Goal: Task Accomplishment & Management: Manage account settings

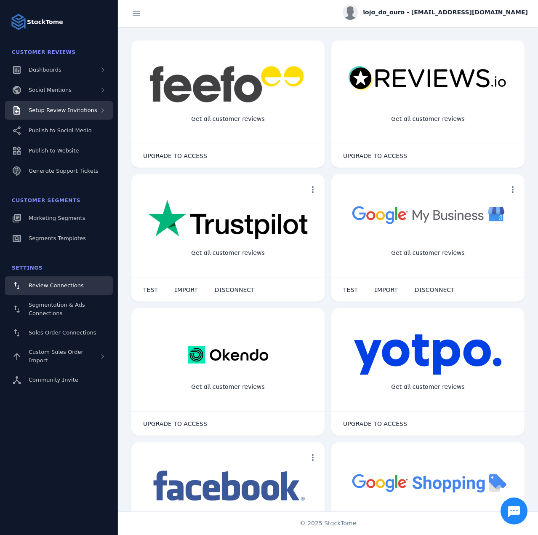
click at [79, 108] on span "Setup Review Invitations" at bounding box center [63, 110] width 69 height 6
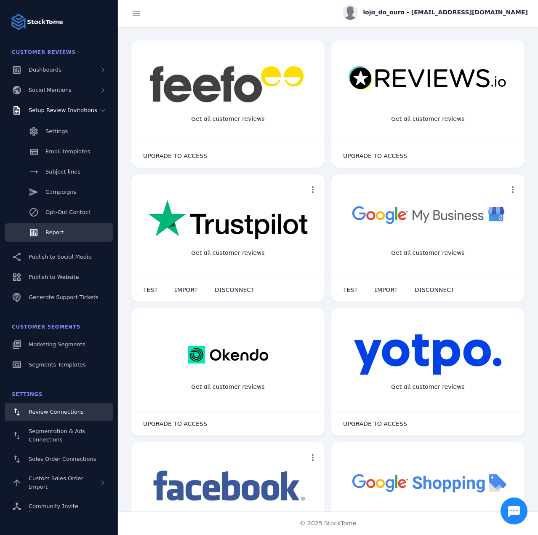
click at [57, 233] on span "Report" at bounding box center [54, 232] width 18 height 6
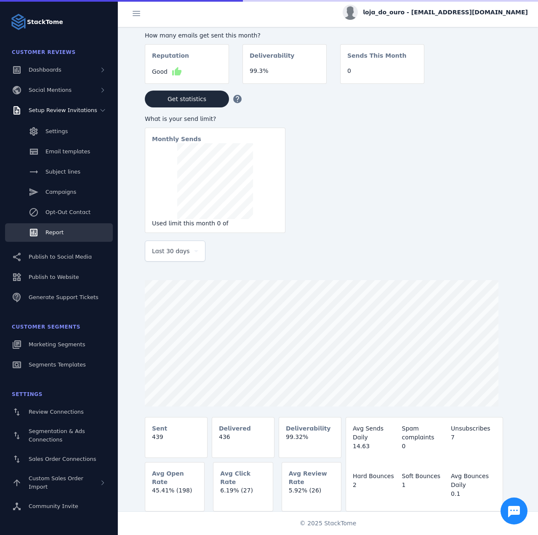
click at [172, 252] on span "Last 30 days" at bounding box center [171, 251] width 38 height 10
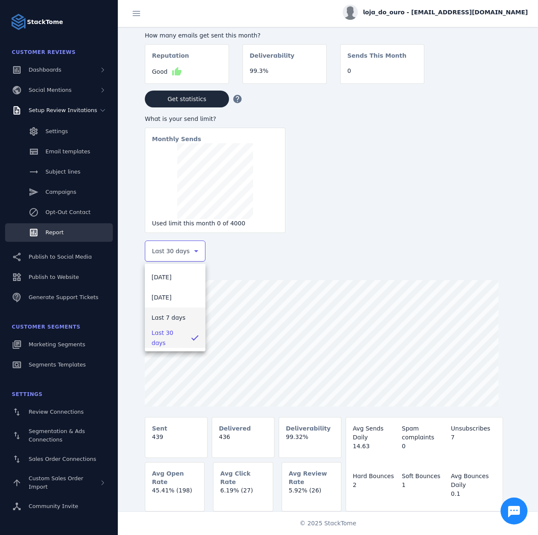
click at [174, 311] on mat-option "Last 7 days" at bounding box center [175, 317] width 61 height 20
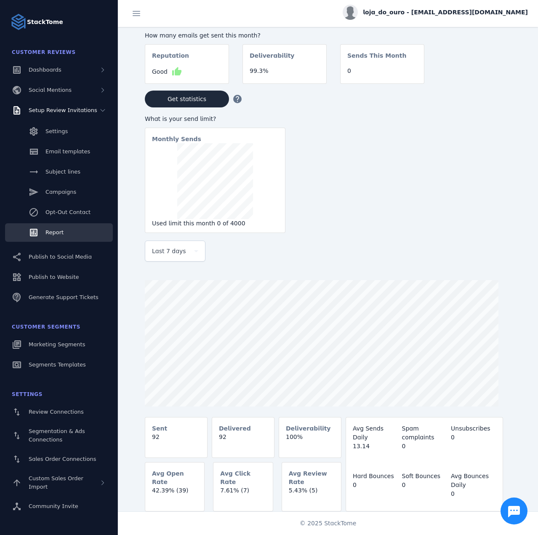
click at [486, 9] on span "loja_do_ouro - [EMAIL_ADDRESS][DOMAIN_NAME]" at bounding box center [445, 12] width 165 height 9
click at [508, 78] on span "Sign out" at bounding box center [501, 81] width 24 height 10
